Goal: Task Accomplishment & Management: Complete application form

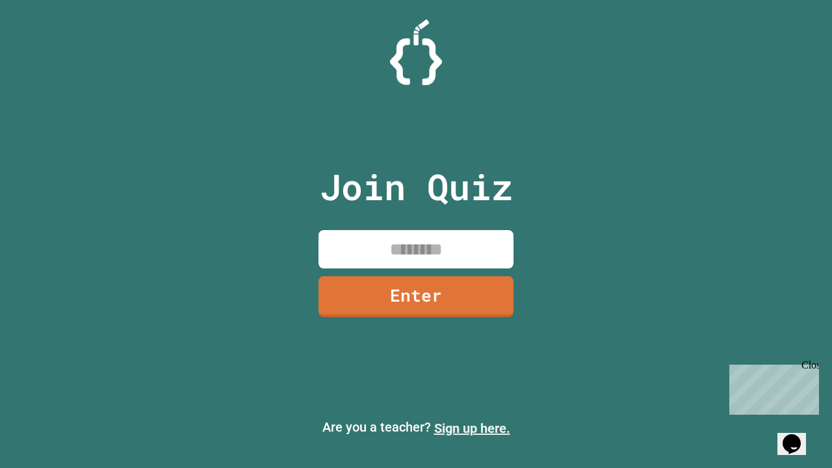
click at [472, 428] on link "Sign up here." at bounding box center [472, 429] width 76 height 16
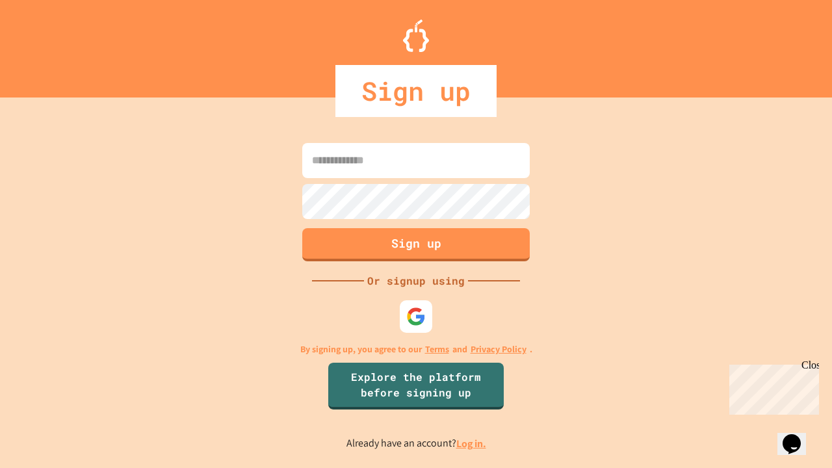
click at [472, 443] on link "Log in." at bounding box center [471, 444] width 30 height 14
